Goal: Book appointment/travel/reservation

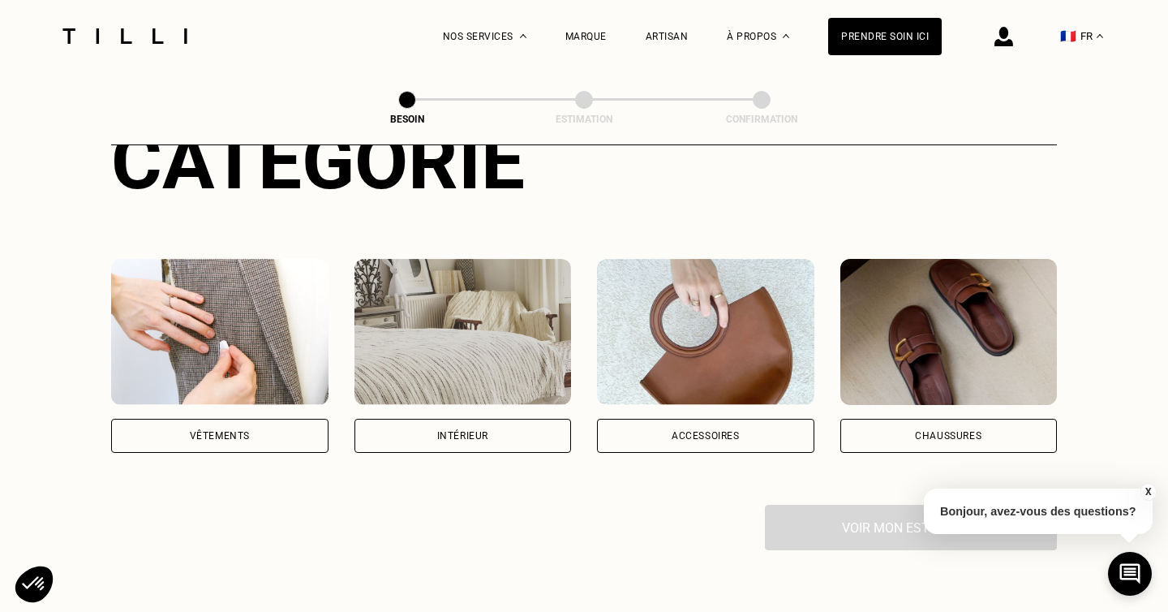
scroll to position [228, 0]
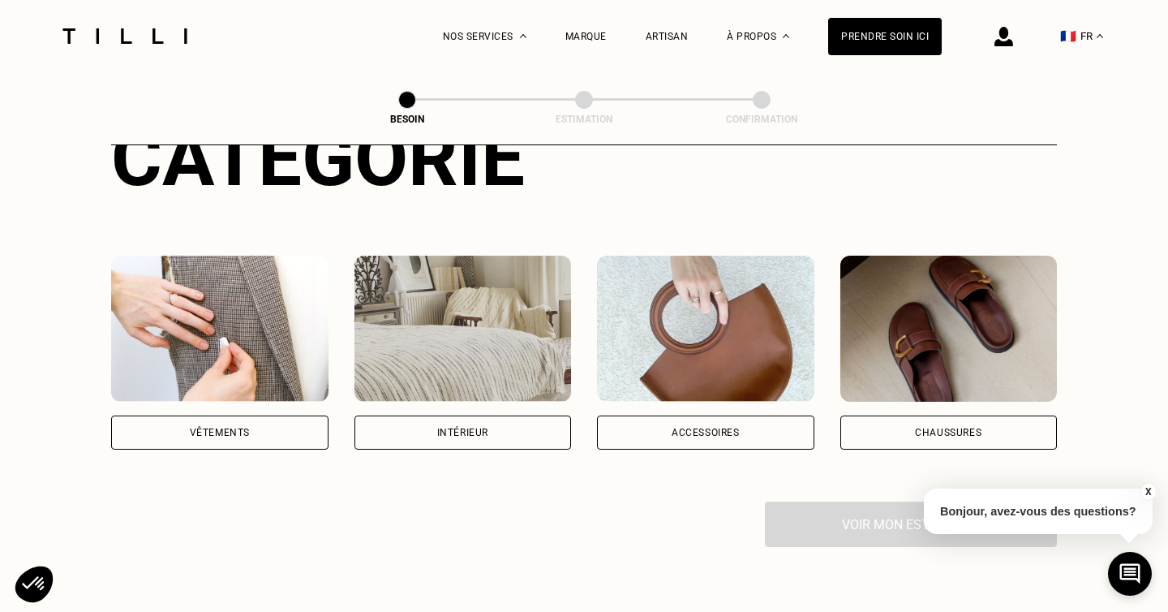
click at [265, 420] on div "Vêtements" at bounding box center [219, 432] width 217 height 34
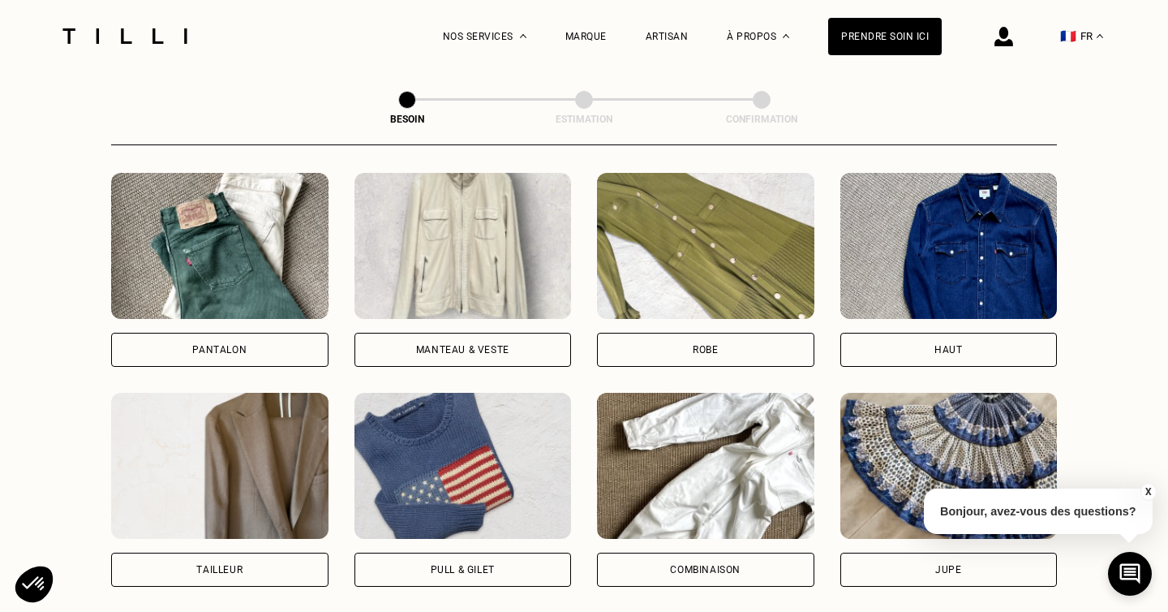
scroll to position [746, 0]
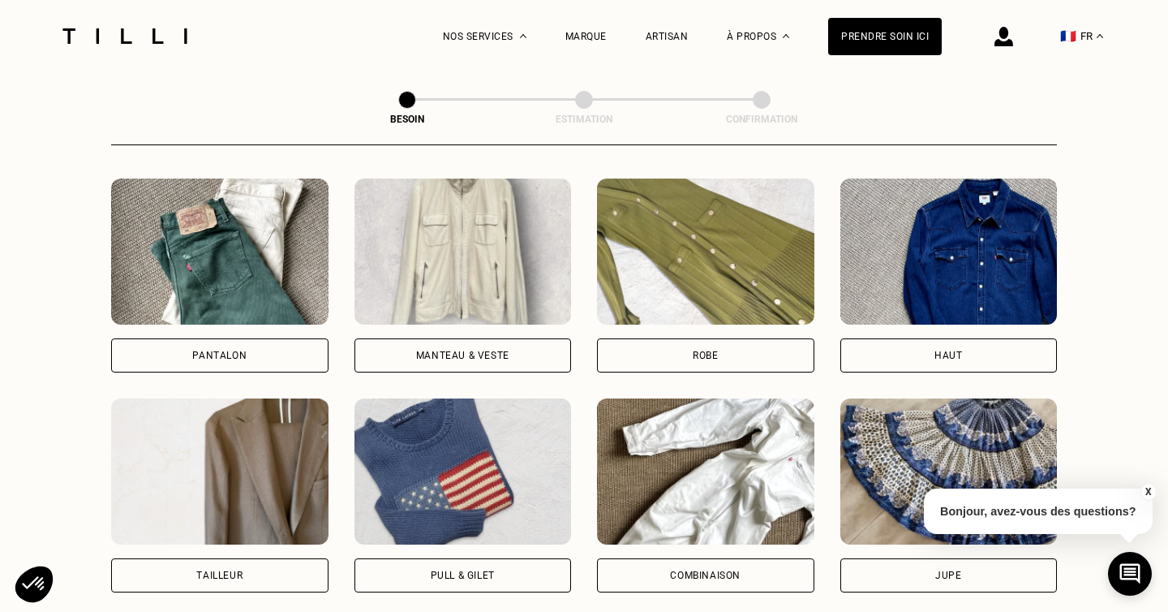
click at [483, 351] on div "Manteau & Veste" at bounding box center [462, 356] width 93 height 10
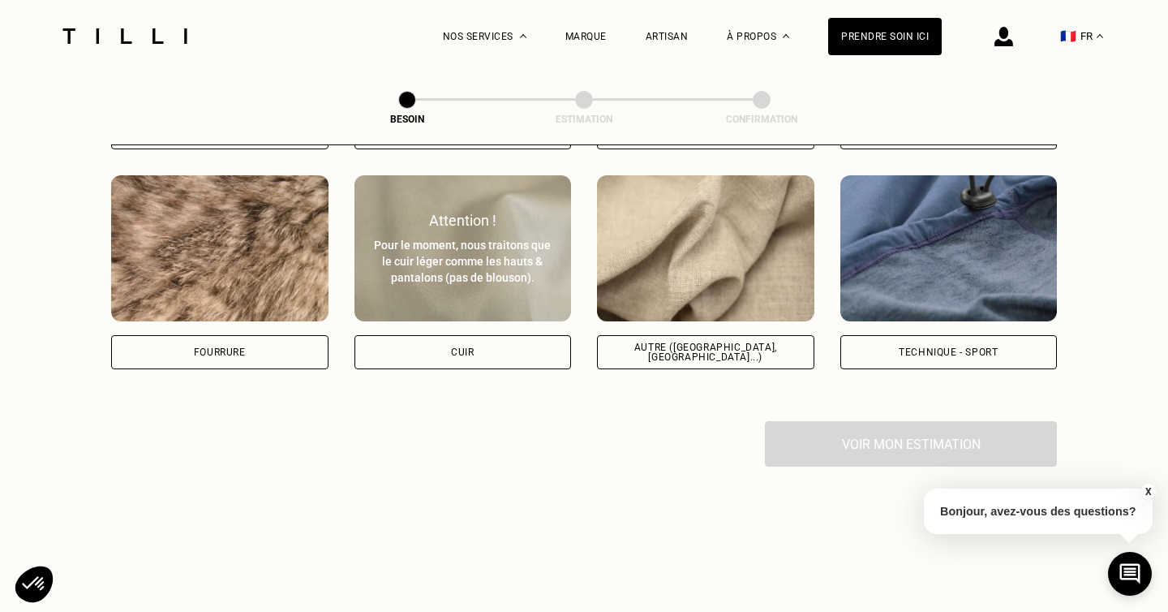
scroll to position [1955, 0]
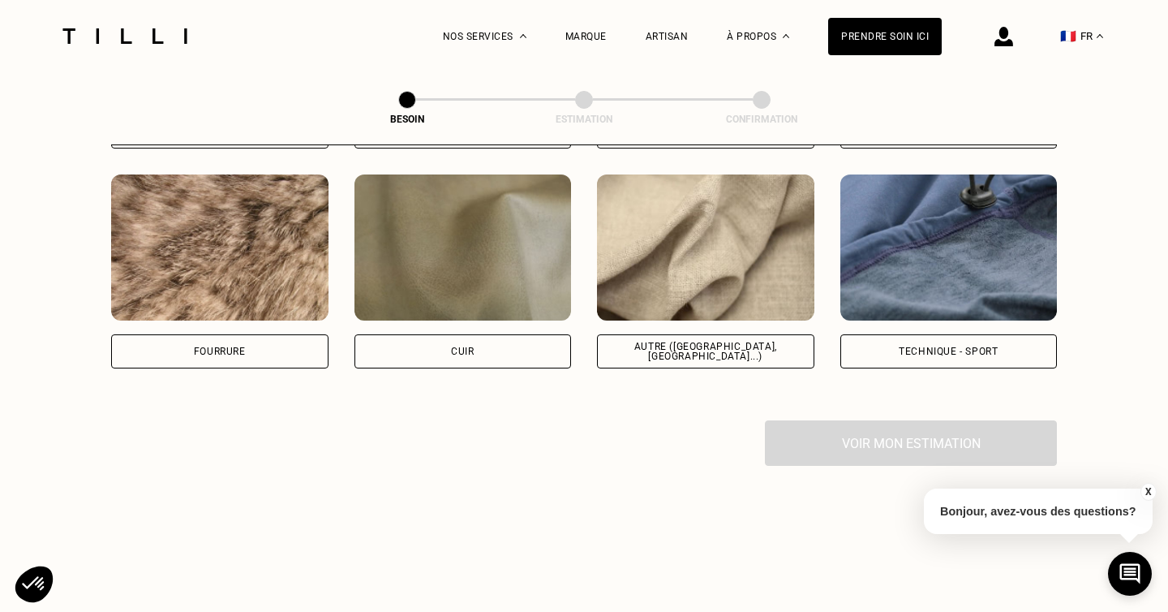
click at [739, 342] on div "Autre ([GEOGRAPHIC_DATA], [GEOGRAPHIC_DATA]...)" at bounding box center [706, 351] width 190 height 19
select select "FR"
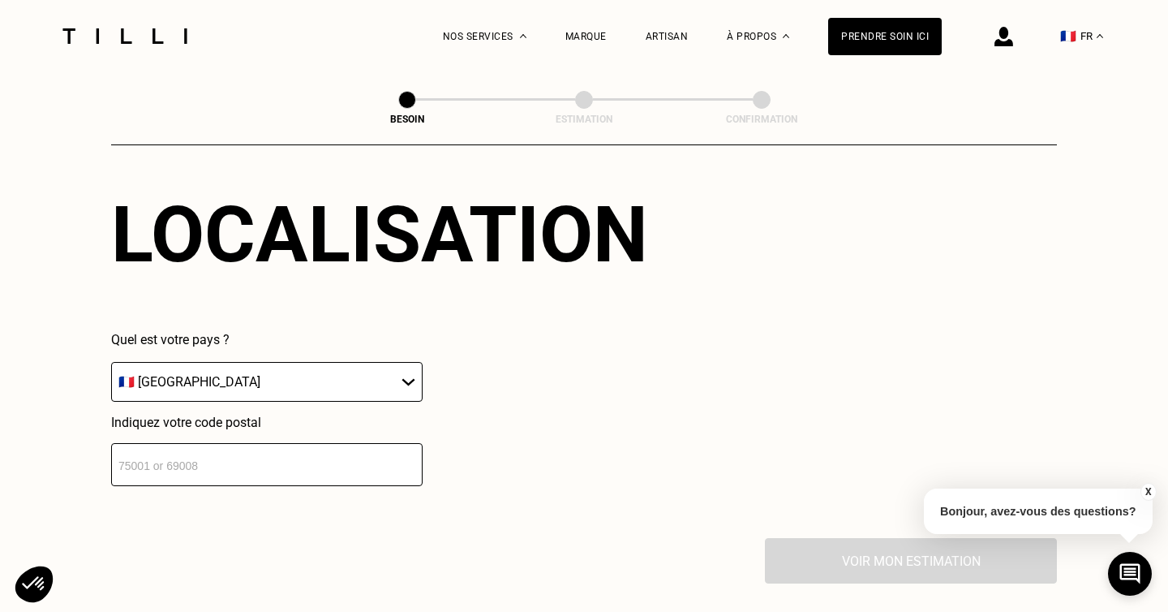
scroll to position [2264, 0]
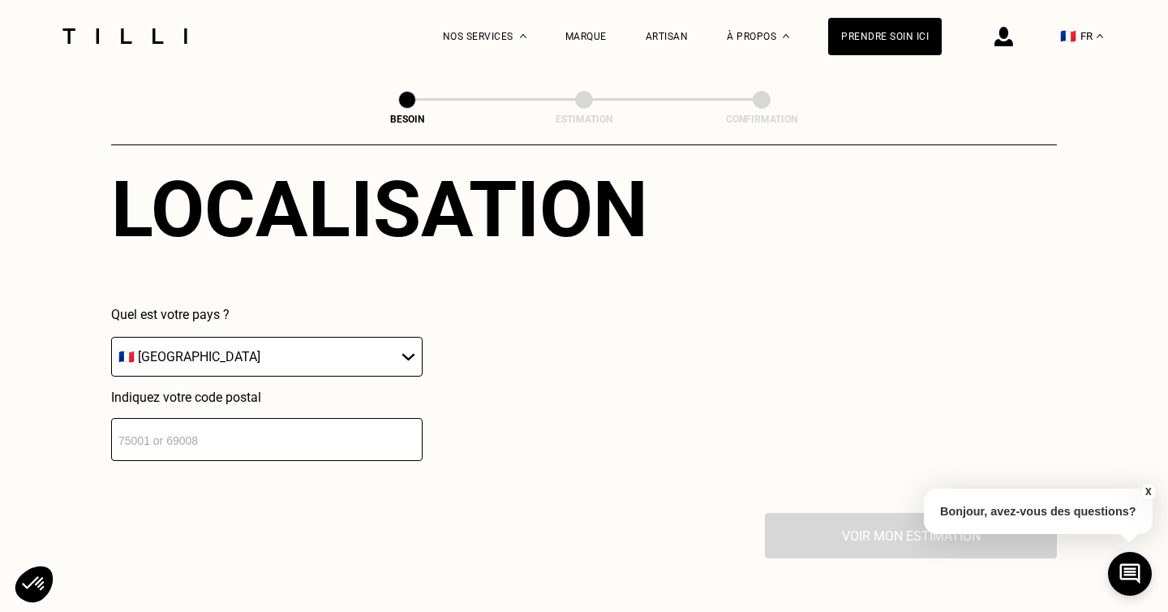
click at [143, 418] on input "number" at bounding box center [267, 439] width 312 height 43
type input "92210"
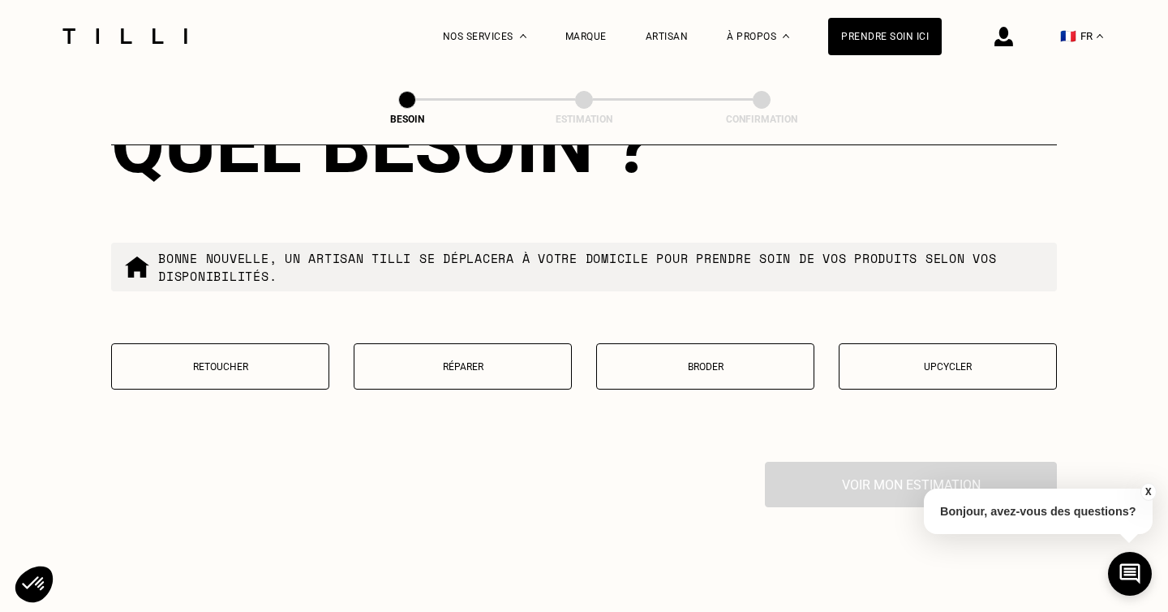
scroll to position [2763, 0]
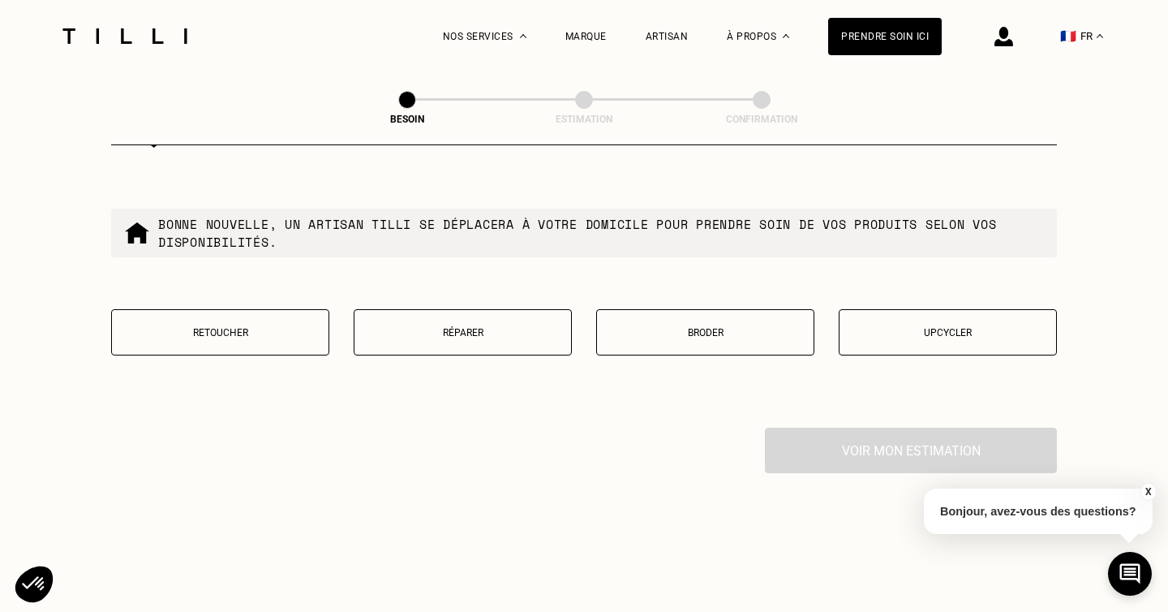
click at [471, 329] on button "Réparer" at bounding box center [463, 332] width 218 height 46
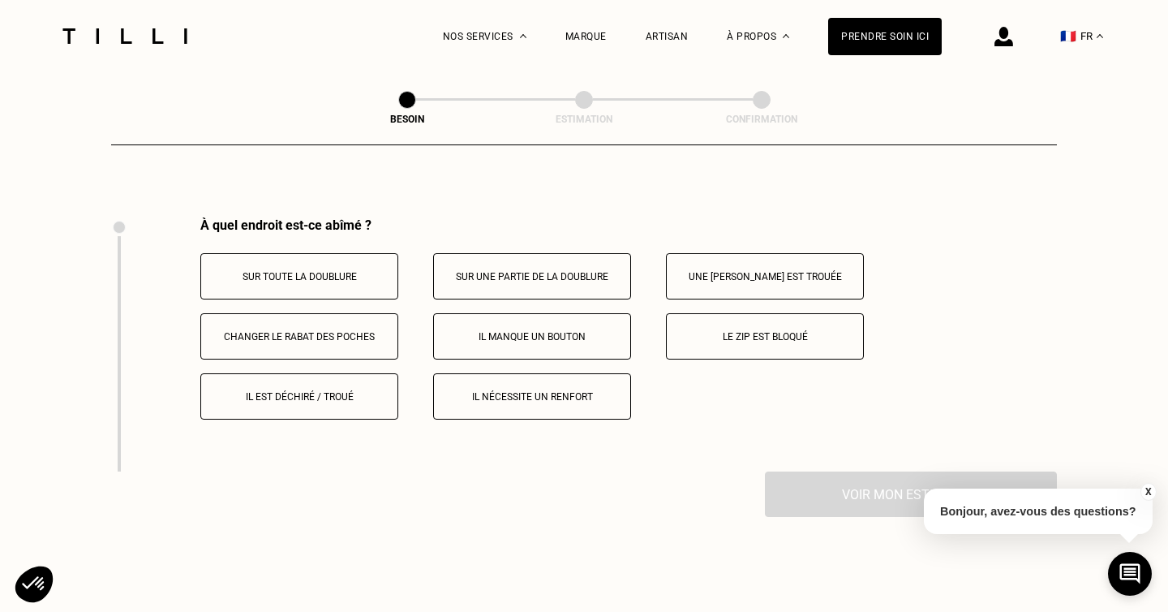
scroll to position [2992, 0]
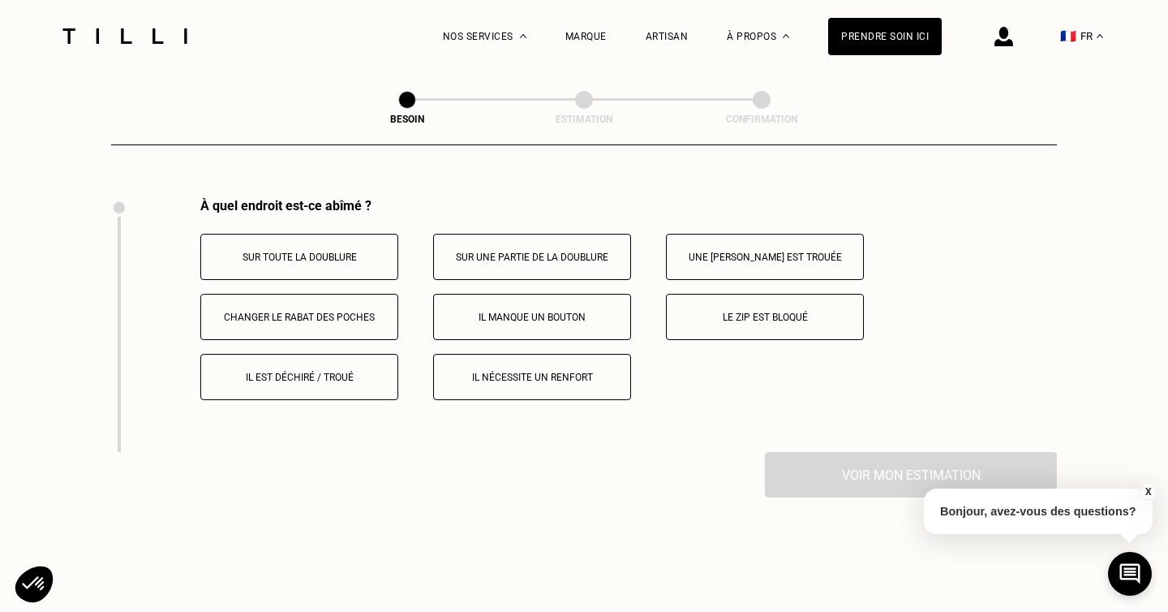
click at [359, 372] on p "Il est déchiré / troué" at bounding box center [299, 377] width 180 height 11
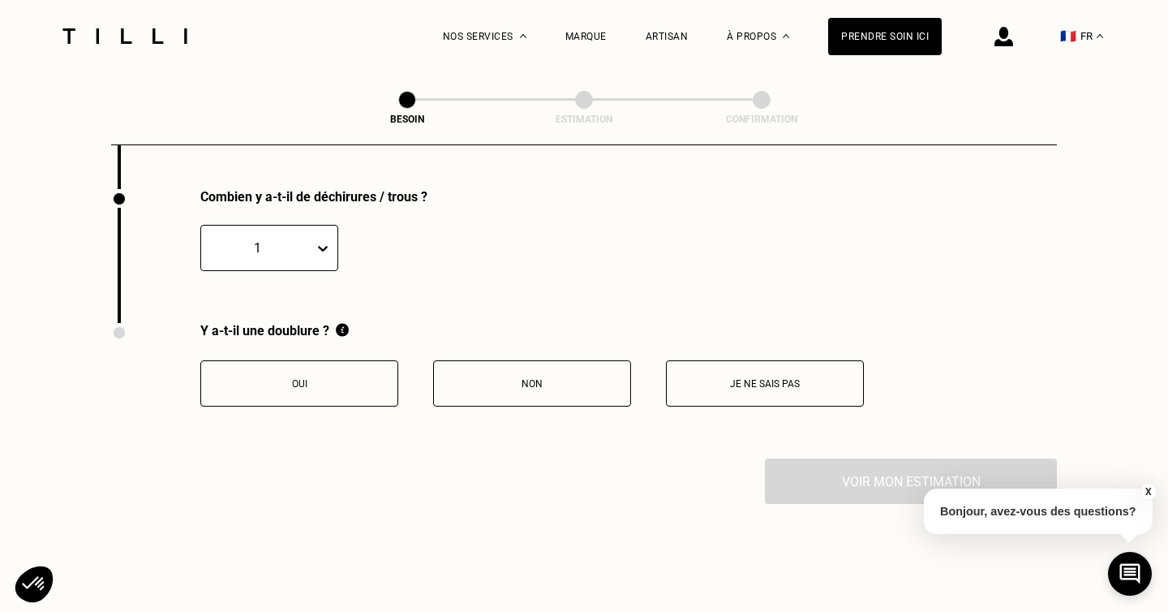
scroll to position [3256, 0]
click at [320, 377] on button "Oui" at bounding box center [299, 382] width 198 height 46
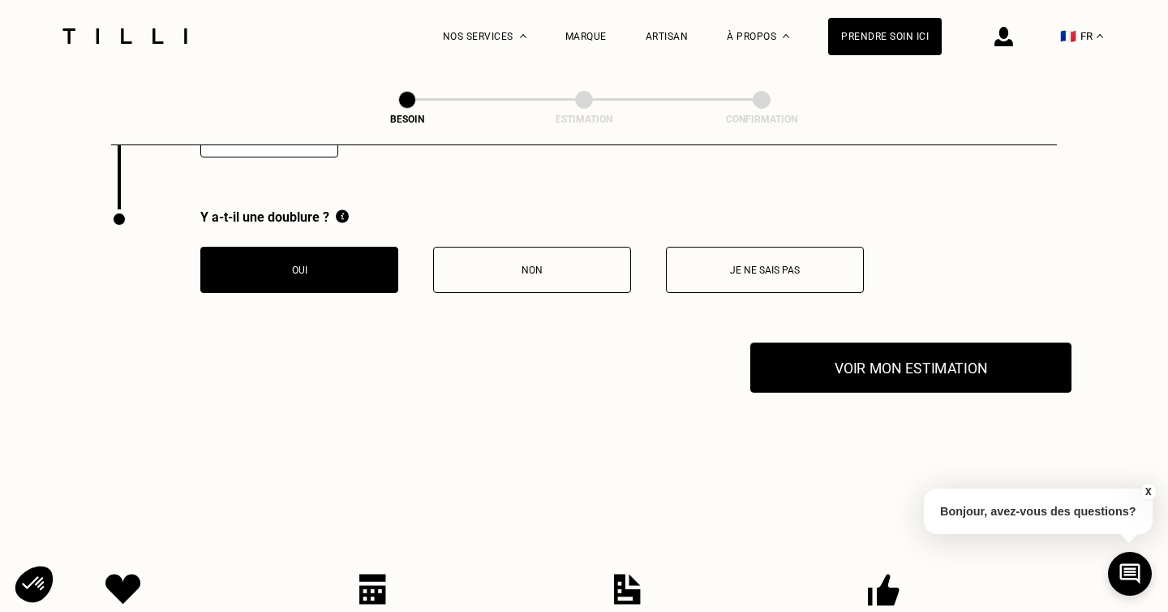
scroll to position [3374, 0]
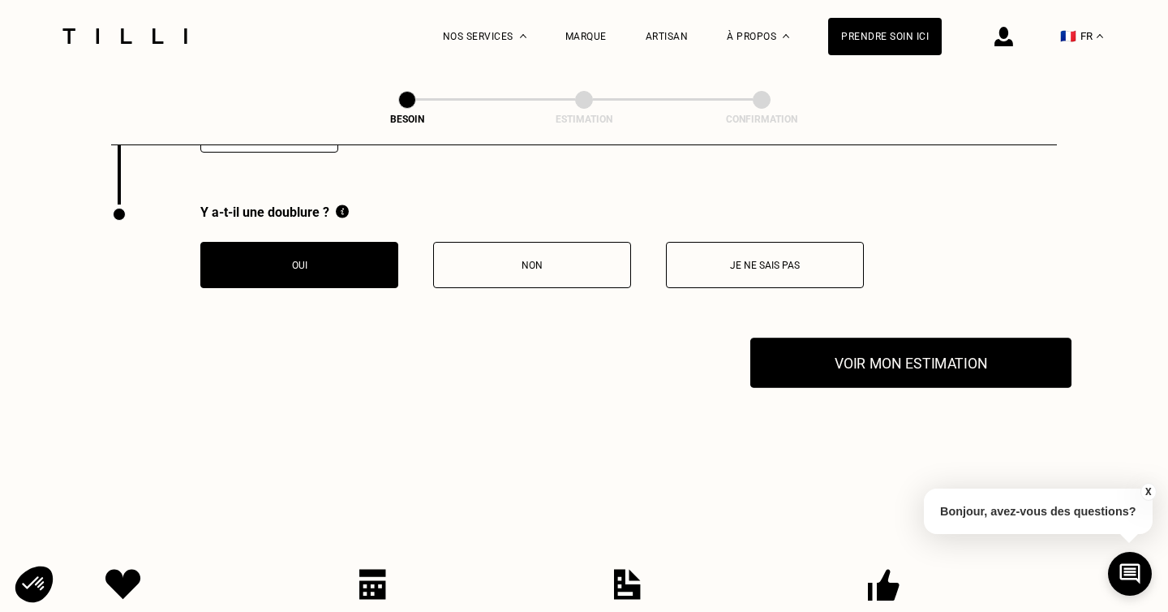
click at [973, 346] on button "Voir mon estimation" at bounding box center [911, 363] width 321 height 50
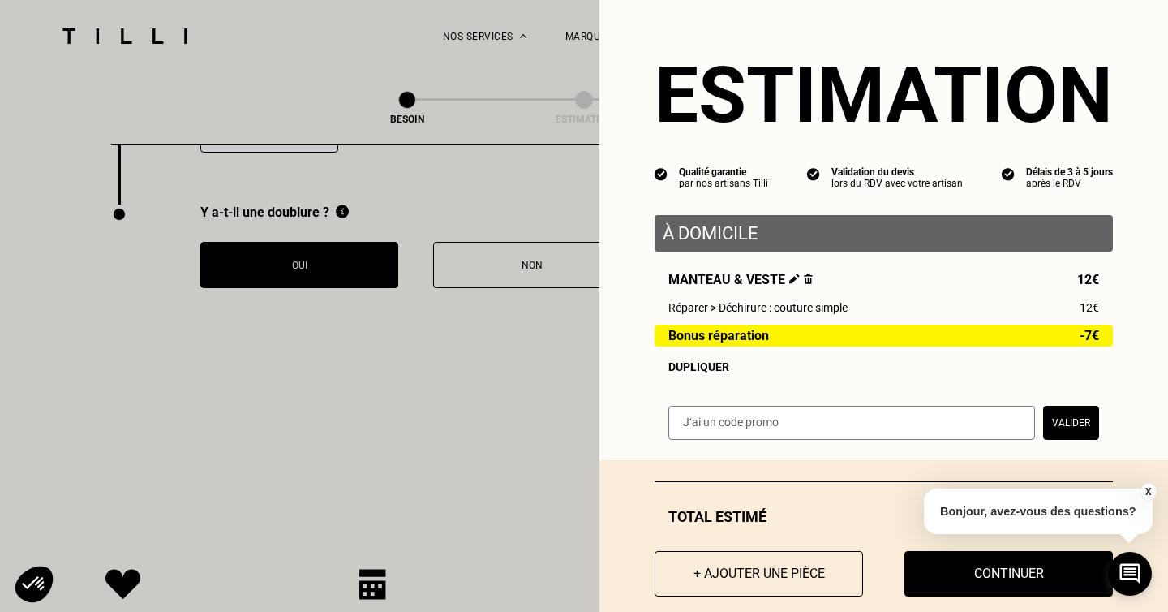
scroll to position [28, 0]
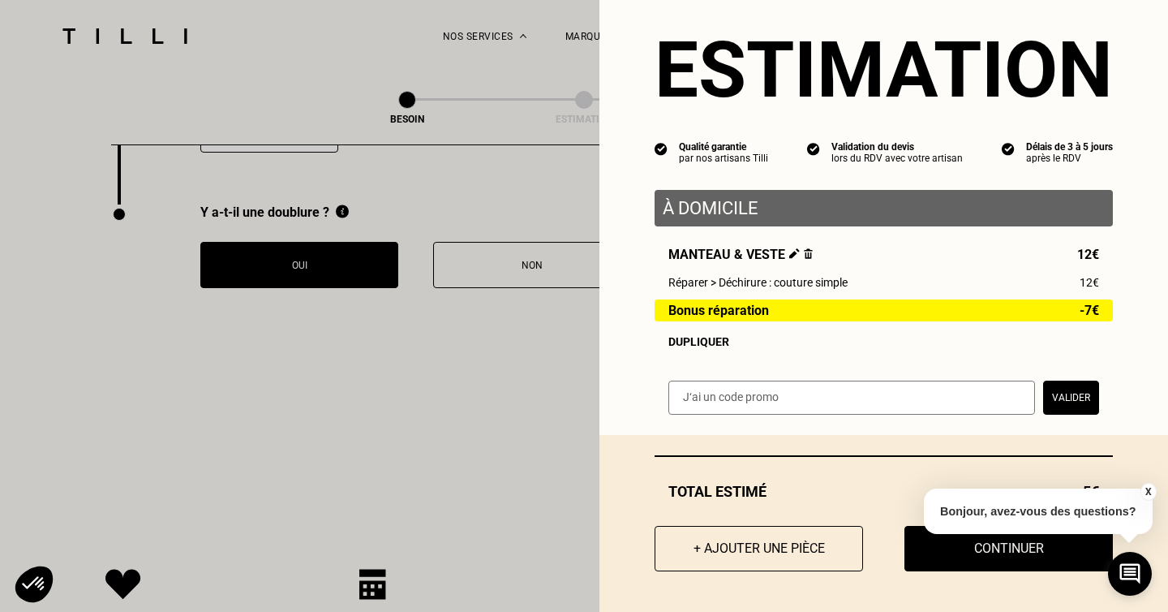
click at [1148, 490] on button "X" at bounding box center [1148, 492] width 16 height 18
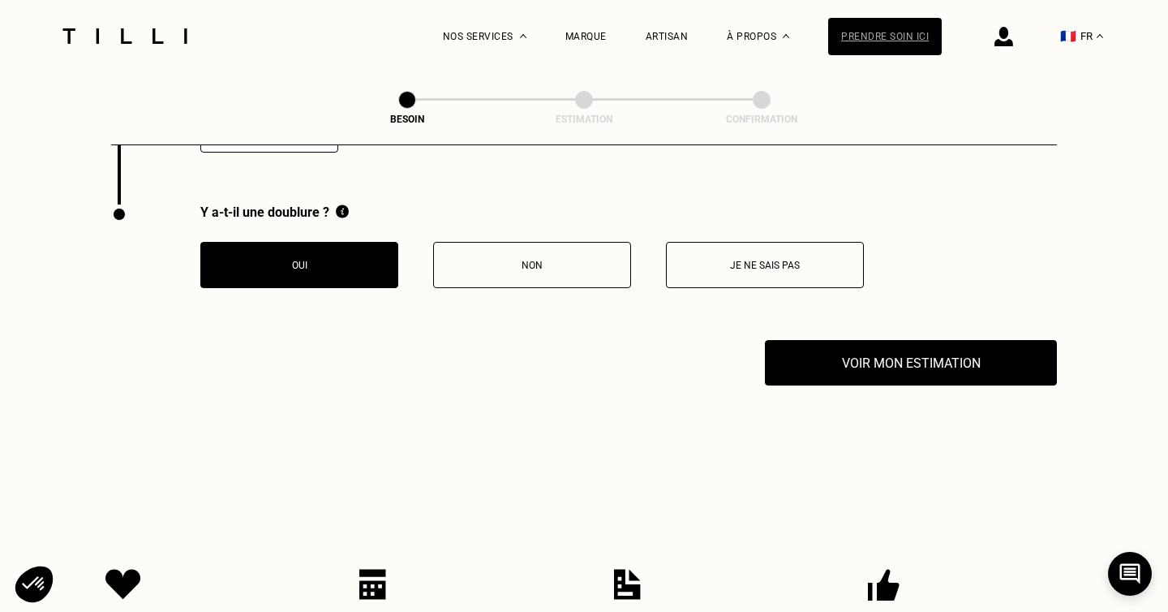
click at [926, 32] on div "Prendre soin ici" at bounding box center [885, 36] width 114 height 37
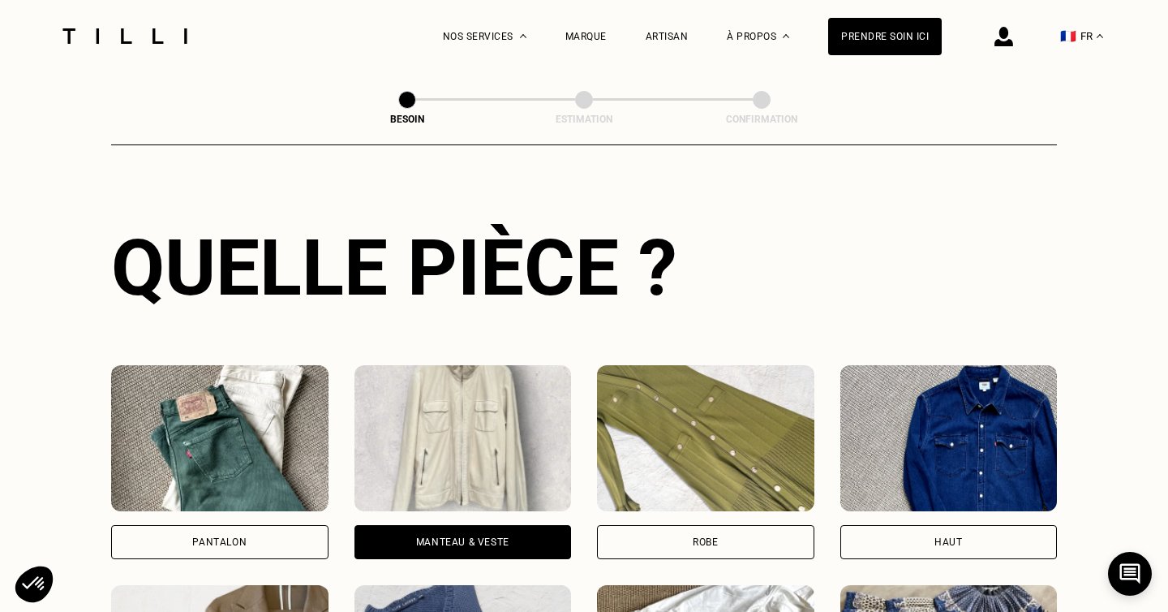
scroll to position [649, 0]
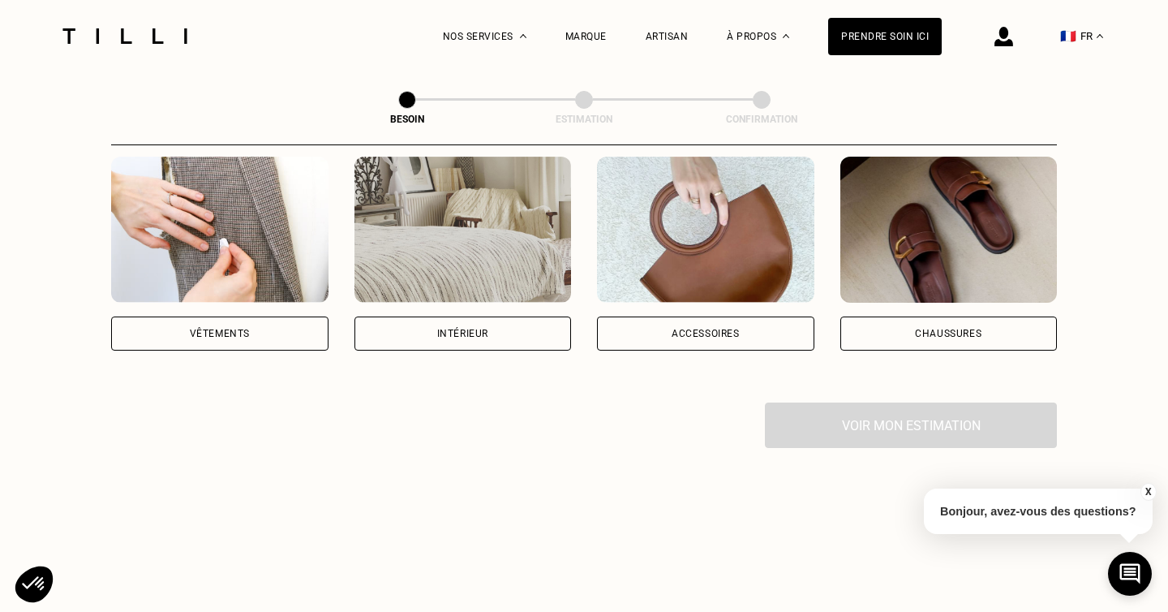
scroll to position [257, 0]
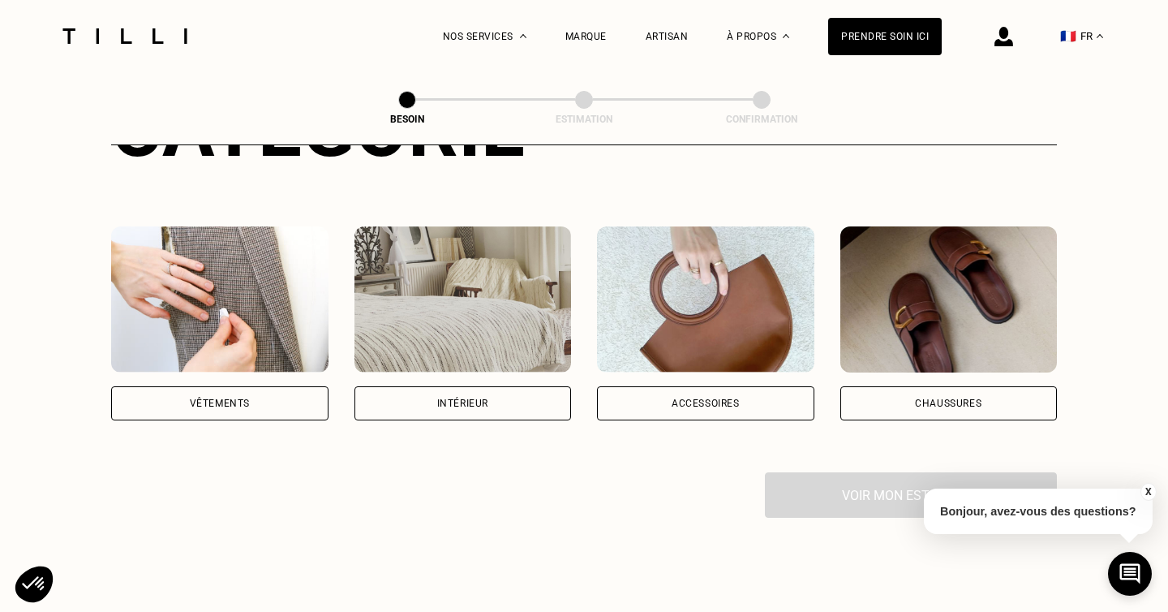
click at [715, 398] on div "Accessoires" at bounding box center [706, 403] width 68 height 10
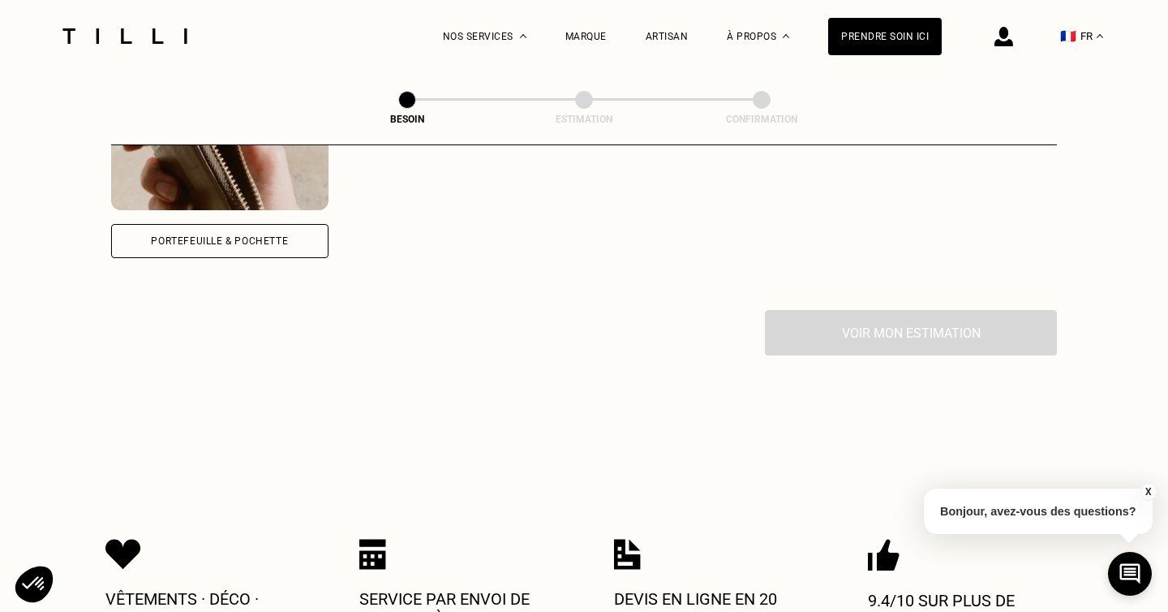
scroll to position [1102, 0]
